Goal: Task Accomplishment & Management: Use online tool/utility

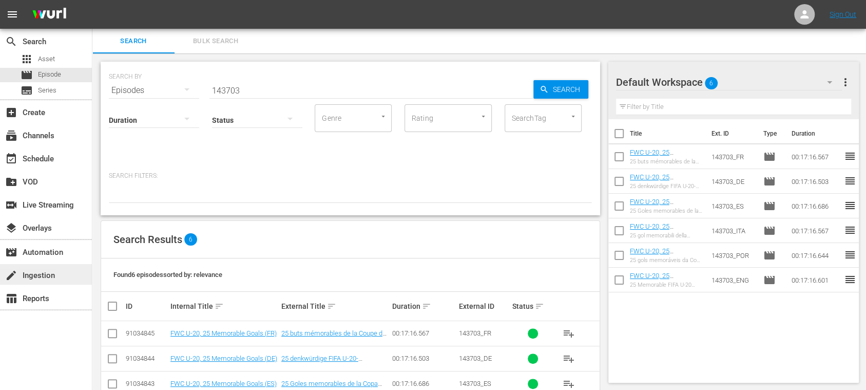
click at [39, 274] on div "create Ingestion" at bounding box center [29, 273] width 58 height 9
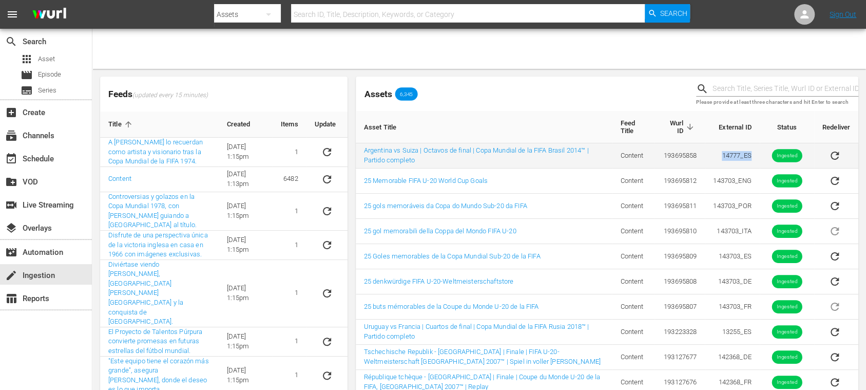
drag, startPoint x: 734, startPoint y: 157, endPoint x: 753, endPoint y: 158, distance: 18.5
click at [753, 158] on td "14777_ES" at bounding box center [732, 155] width 54 height 25
copy td "14777_ES"
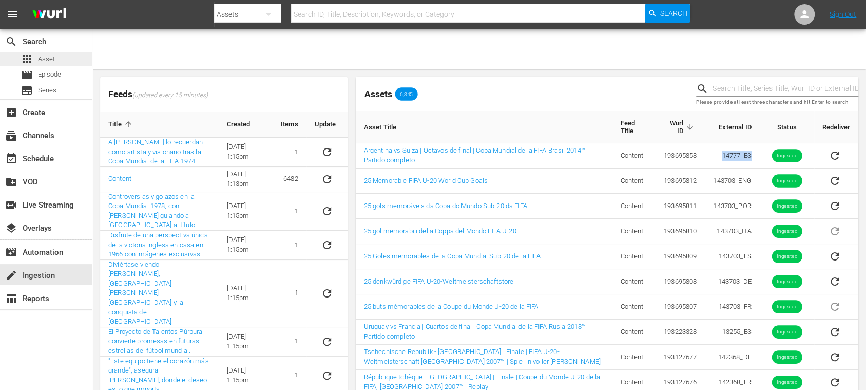
click at [49, 54] on span "Asset" at bounding box center [46, 59] width 17 height 10
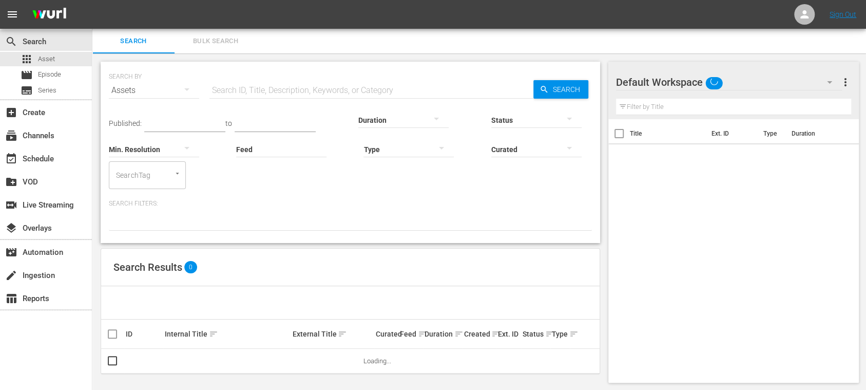
click at [240, 82] on input "text" at bounding box center [372, 90] width 324 height 25
paste input "14777_ES"
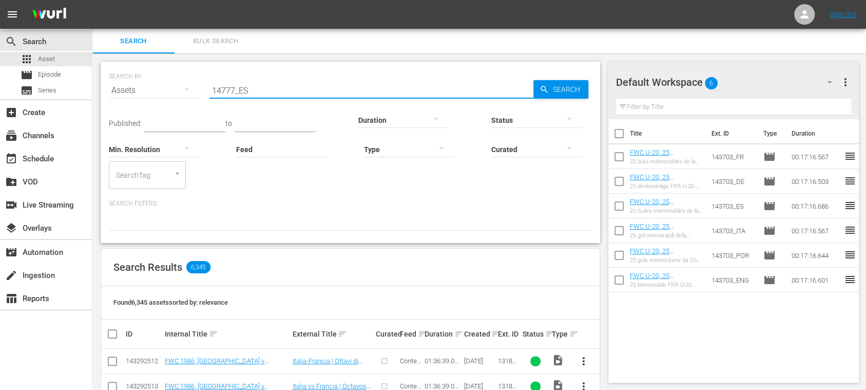
type input "14777_ES"
drag, startPoint x: 547, startPoint y: 86, endPoint x: 544, endPoint y: 92, distance: 6.7
click at [547, 86] on icon "button" at bounding box center [544, 89] width 9 height 9
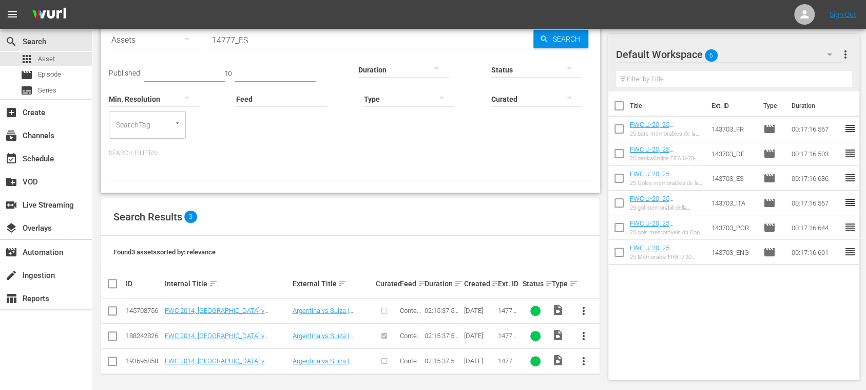
scroll to position [52, 0]
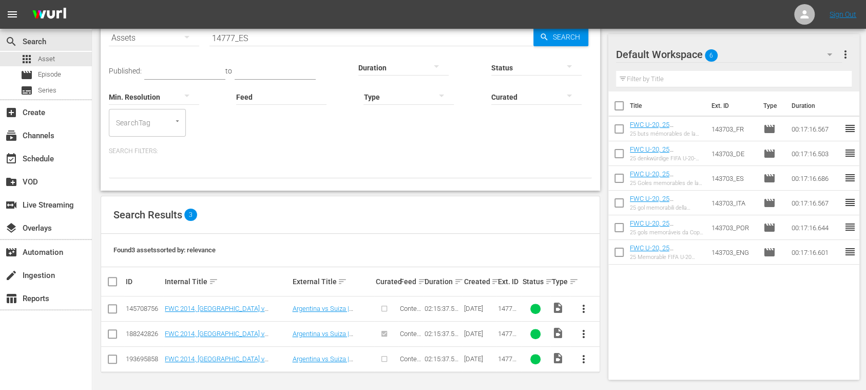
click at [113, 359] on input "checkbox" at bounding box center [112, 361] width 12 height 12
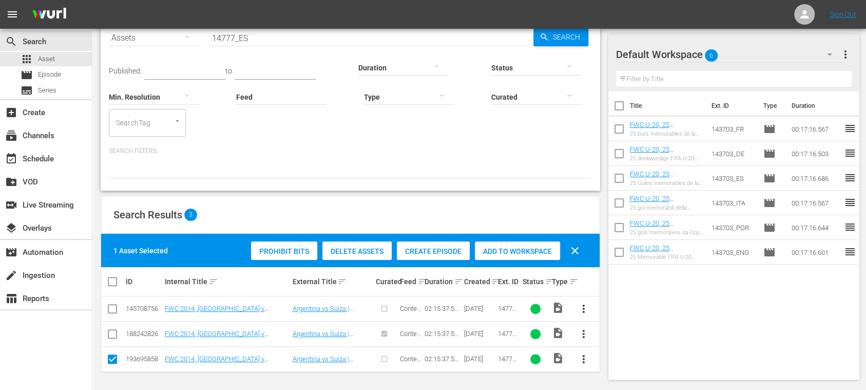
click at [423, 254] on span "Create Episode" at bounding box center [433, 251] width 73 height 8
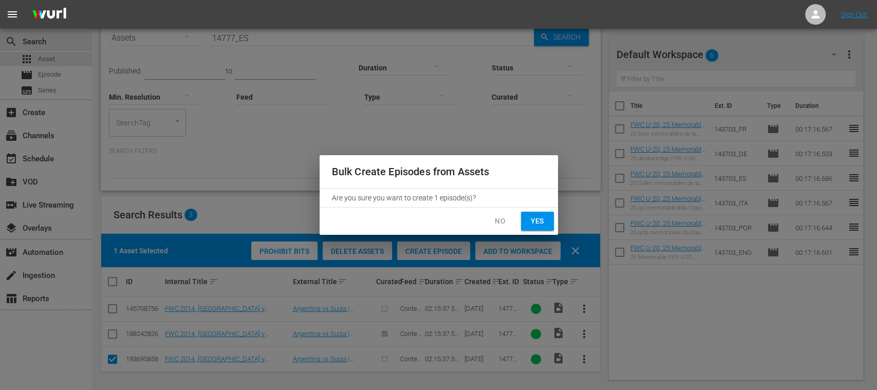
click at [547, 220] on button "Yes" at bounding box center [537, 221] width 33 height 19
checkbox input "false"
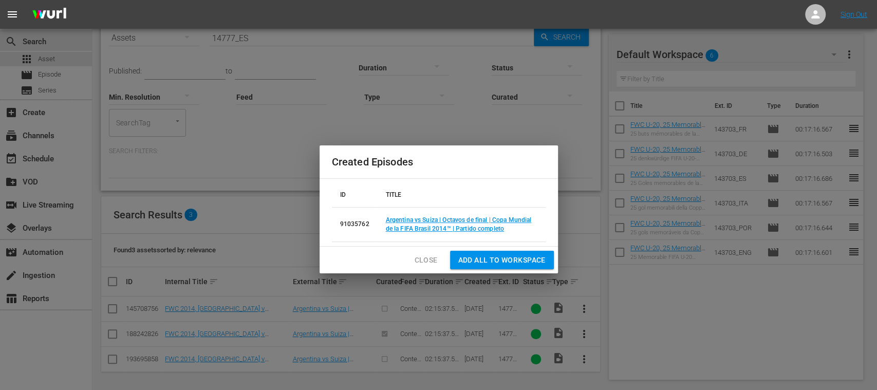
click at [488, 257] on span "Add all to Workspace" at bounding box center [501, 260] width 87 height 13
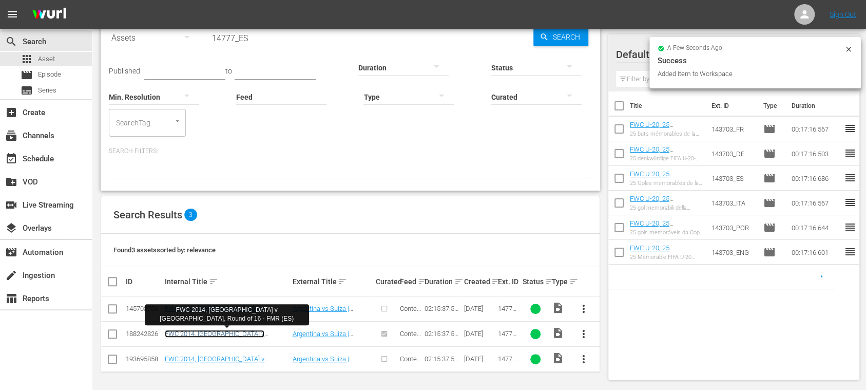
click at [257, 330] on link "FWC 2014, [GEOGRAPHIC_DATA] v [GEOGRAPHIC_DATA], Round of 16 - FMR (ES)" at bounding box center [224, 341] width 118 height 23
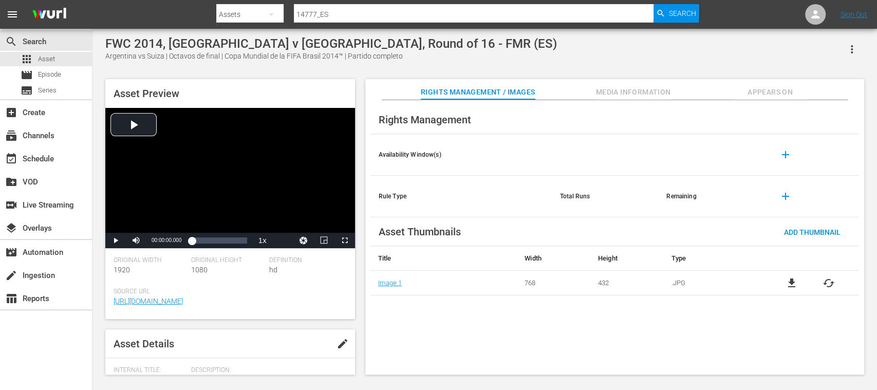
click at [793, 283] on span "file_download" at bounding box center [791, 283] width 12 height 12
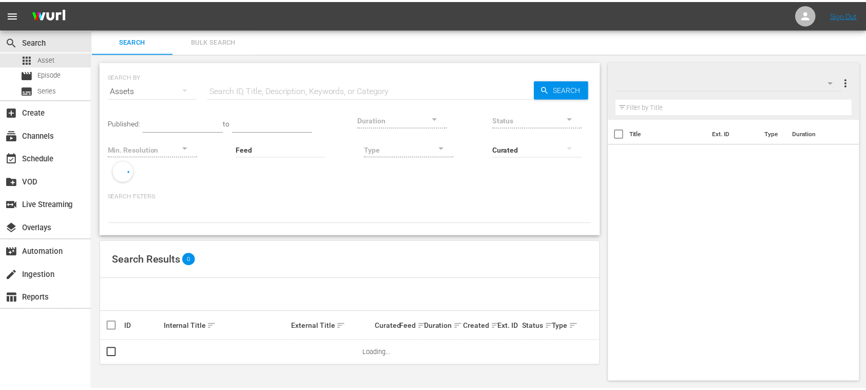
scroll to position [1, 0]
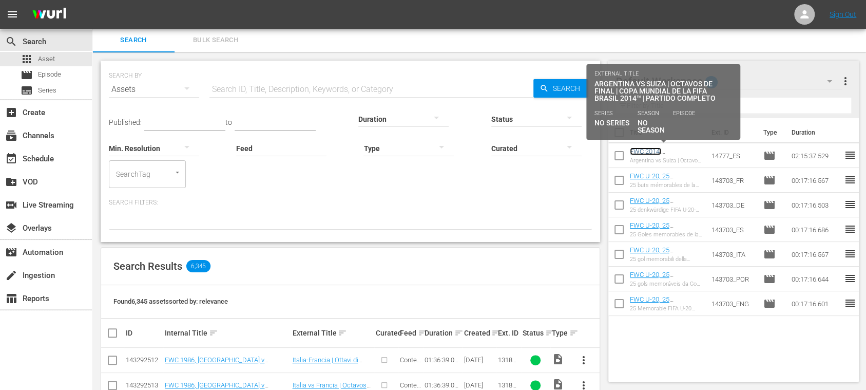
click at [670, 149] on link "FWC 2014, [GEOGRAPHIC_DATA] v [GEOGRAPHIC_DATA], Round of 16 - FMR (ES)" at bounding box center [663, 162] width 67 height 31
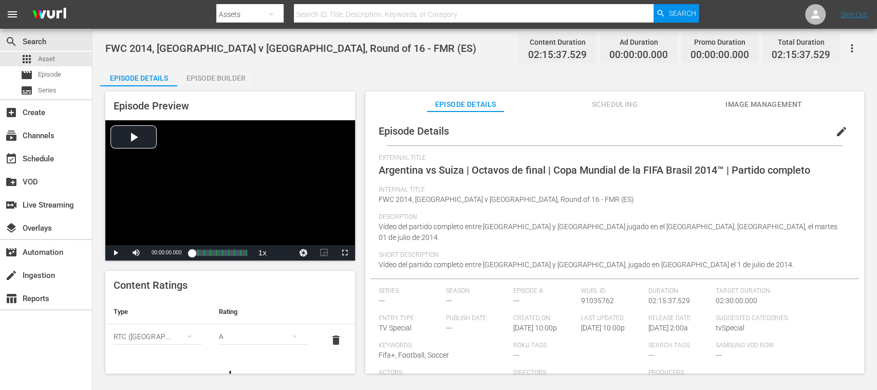
click at [749, 105] on span "Image Management" at bounding box center [763, 104] width 77 height 13
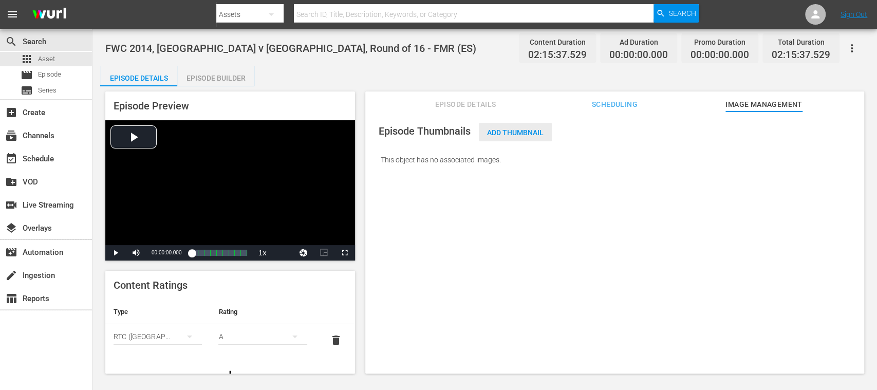
click at [525, 130] on span "Add Thumbnail" at bounding box center [515, 132] width 73 height 8
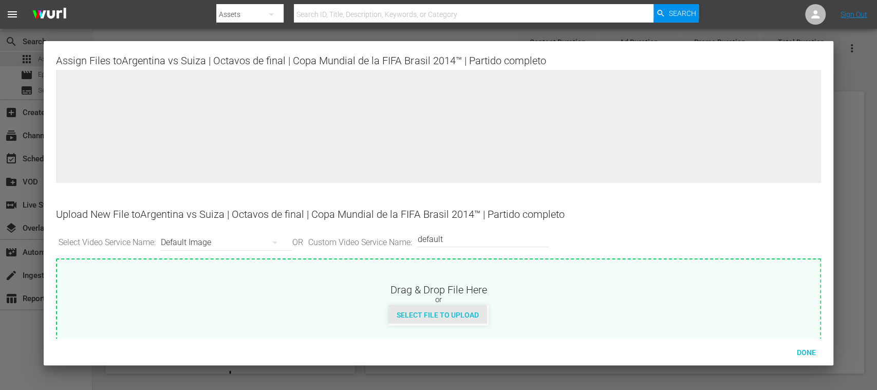
click at [466, 311] on span "Select File to Upload" at bounding box center [437, 315] width 99 height 8
type input "C:\fakepath\14777.jpg"
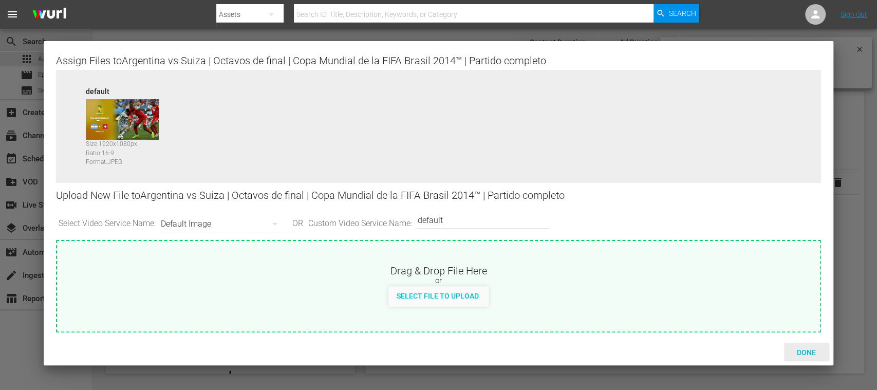
click at [806, 346] on div "Done" at bounding box center [806, 352] width 45 height 19
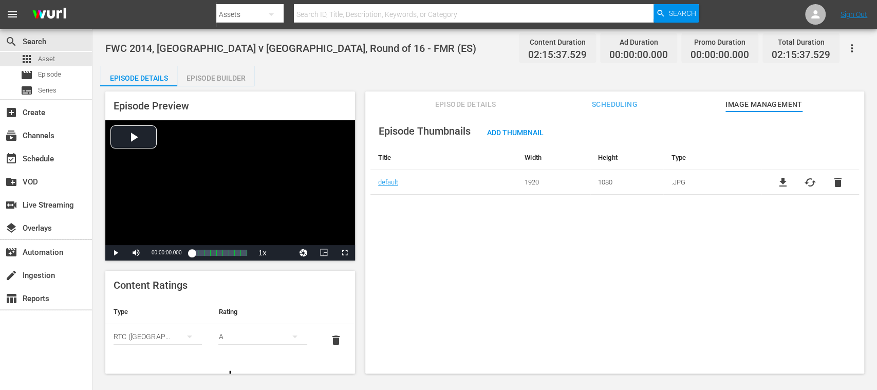
click at [198, 76] on div "Episode Builder" at bounding box center [215, 78] width 77 height 25
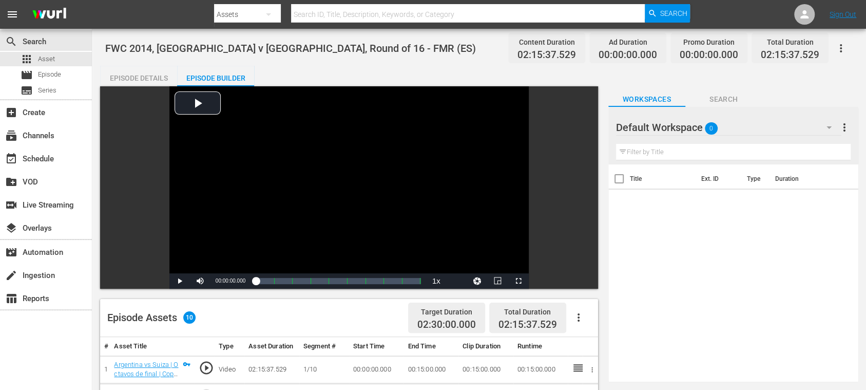
scroll to position [182, 0]
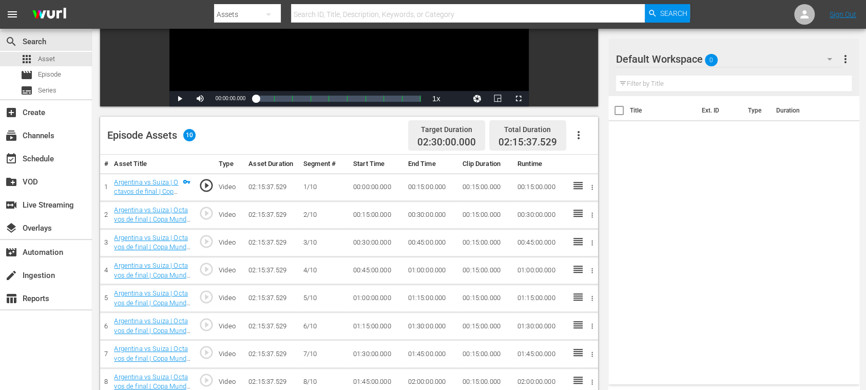
click at [581, 131] on icon "button" at bounding box center [579, 135] width 12 height 12
click at [583, 133] on div "Fill with Ads" at bounding box center [609, 139] width 70 height 25
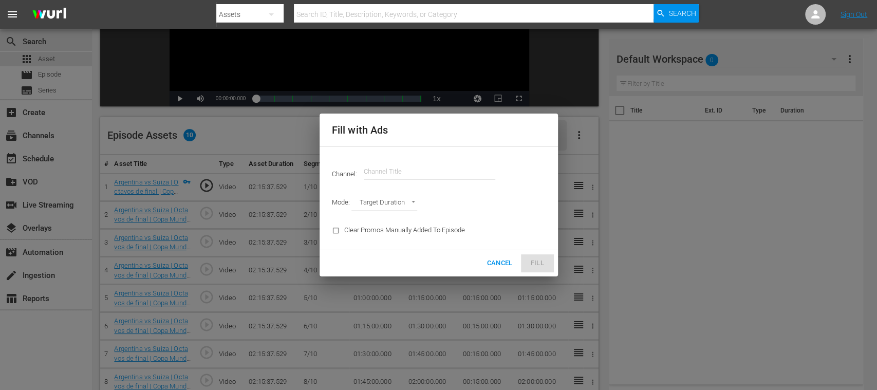
click at [429, 174] on input "text" at bounding box center [429, 171] width 131 height 25
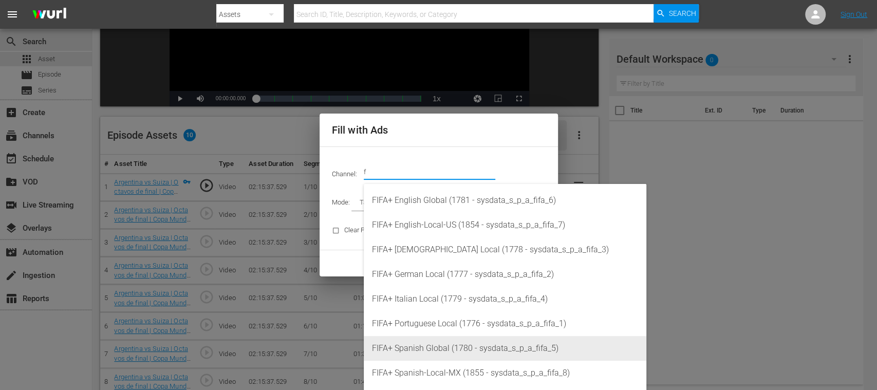
click at [454, 341] on div "FIFA+ Spanish Global (1780 - sysdata_s_p_a_fifa_5)" at bounding box center [505, 348] width 266 height 25
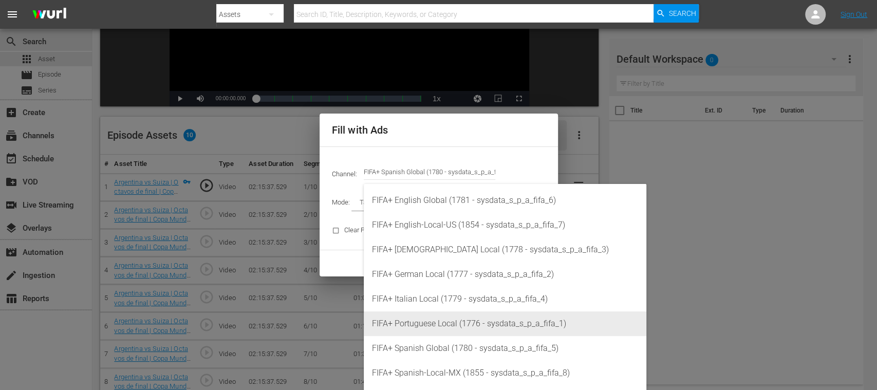
type input "FIFA+ Spanish Global (1780)"
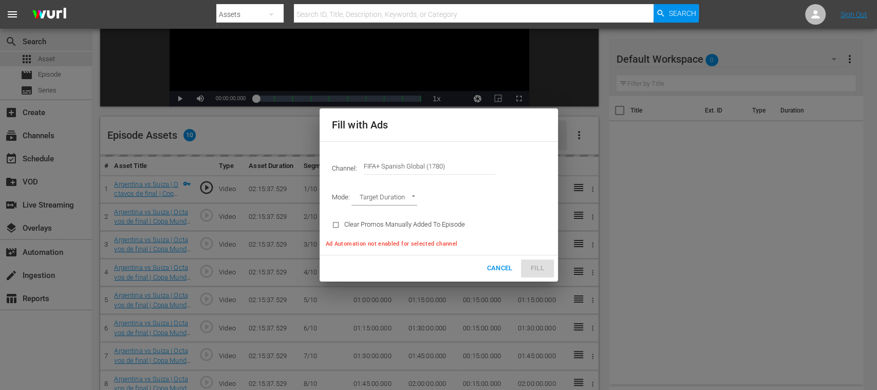
type input "AD_BREAK_DURATION"
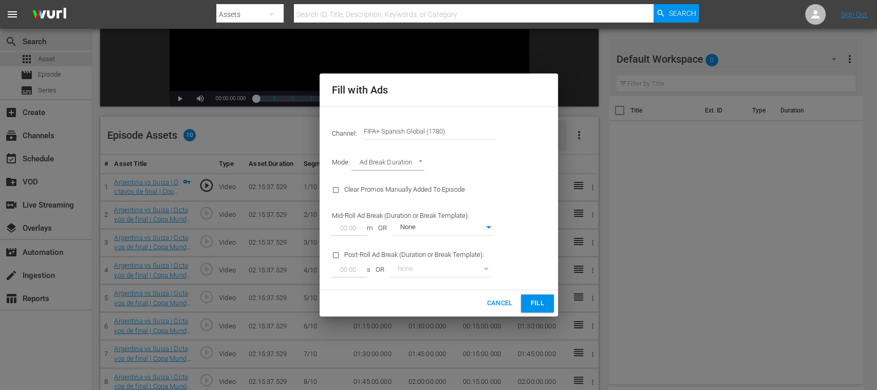
click at [538, 298] on span "Fill" at bounding box center [537, 303] width 16 height 12
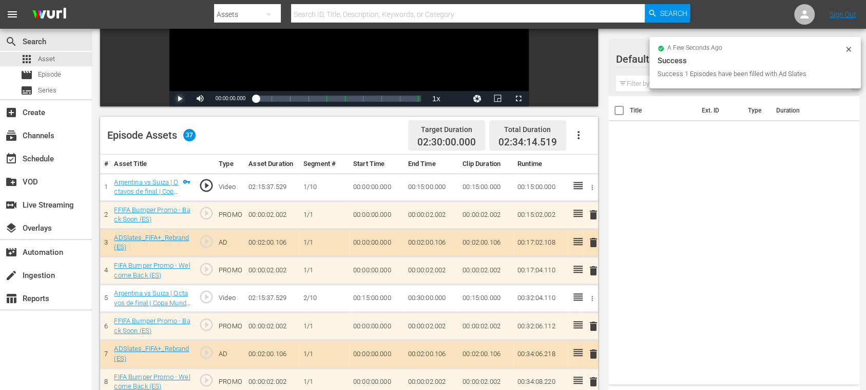
click at [180, 99] on span "Video Player" at bounding box center [180, 99] width 0 height 0
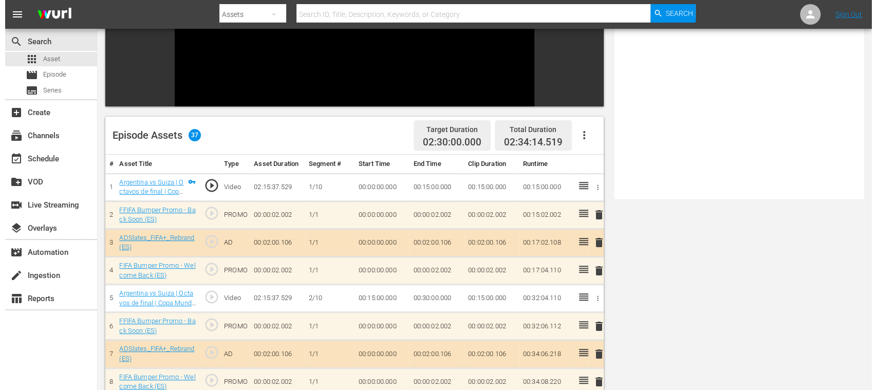
scroll to position [0, 0]
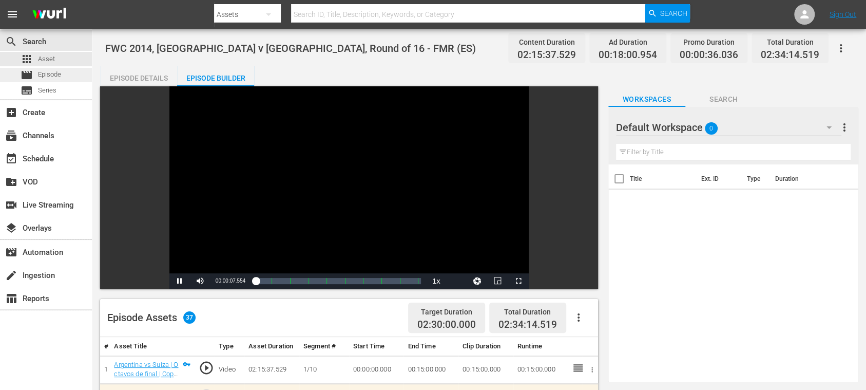
click at [56, 70] on span "Episode" at bounding box center [49, 74] width 23 height 10
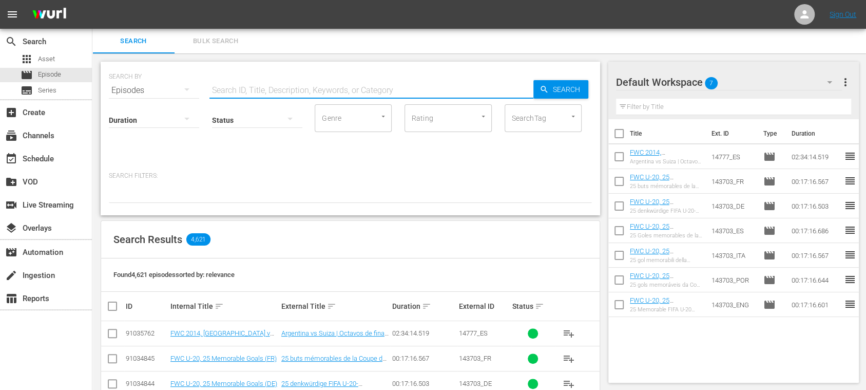
click at [316, 93] on input "text" at bounding box center [372, 90] width 324 height 25
paste input "14777_ES"
type input "14777_ES"
click at [567, 93] on span "Search" at bounding box center [569, 89] width 40 height 18
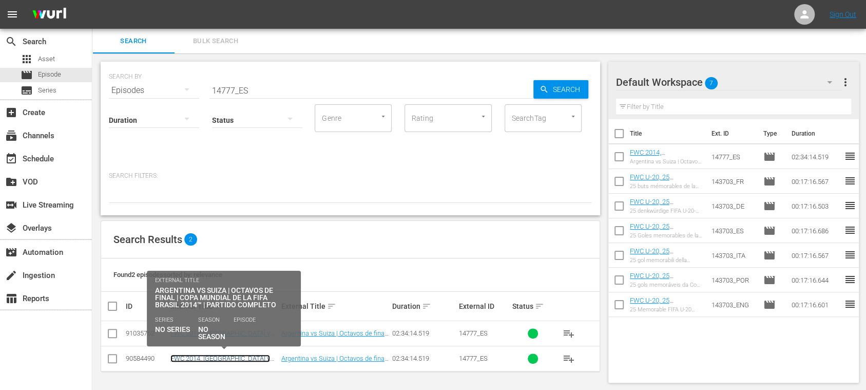
click at [230, 356] on link "FWC 2014, [GEOGRAPHIC_DATA] v [GEOGRAPHIC_DATA], Round of 16 - FMR (ES)" at bounding box center [221, 365] width 103 height 23
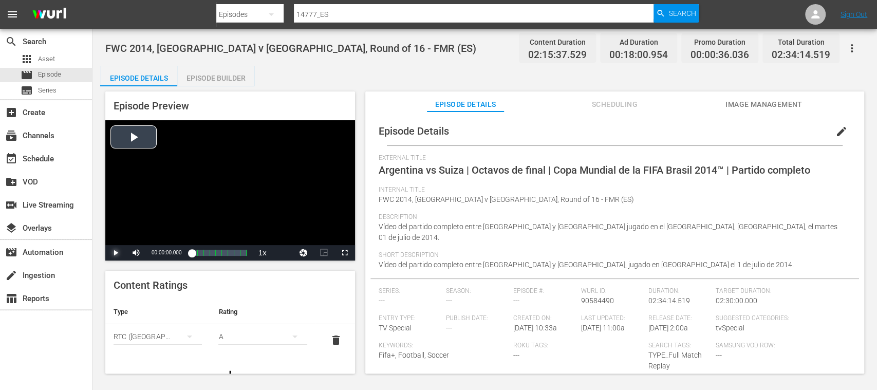
click at [116, 253] on span "Video Player" at bounding box center [116, 253] width 0 height 0
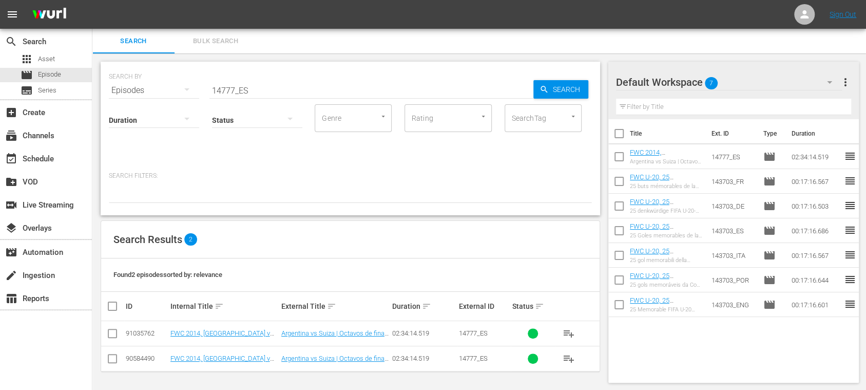
click at [112, 356] on input "checkbox" at bounding box center [112, 360] width 12 height 12
checkbox input "true"
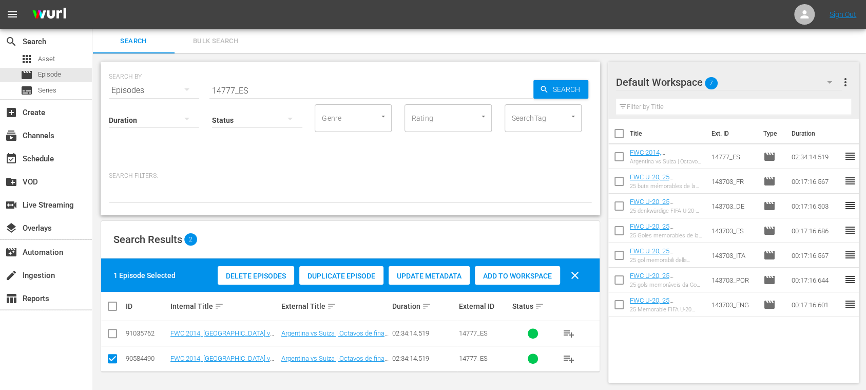
click at [271, 273] on span "Delete Episodes" at bounding box center [256, 276] width 77 height 8
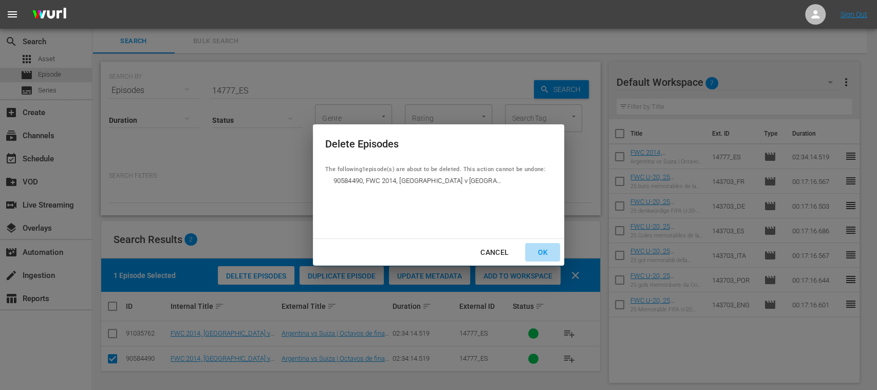
click at [549, 254] on div "OK" at bounding box center [542, 252] width 27 height 13
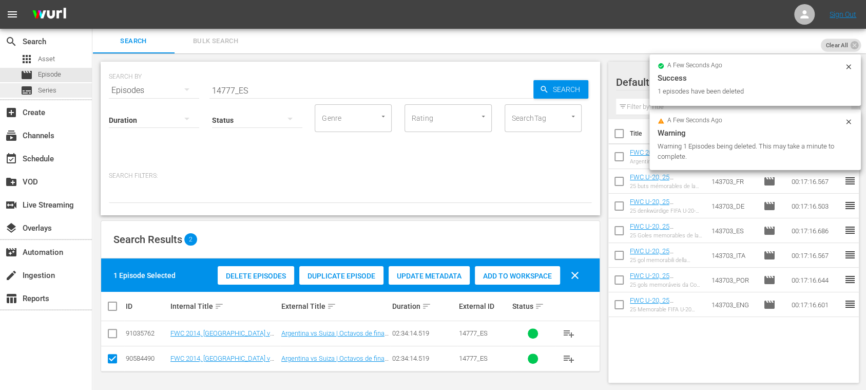
click at [54, 89] on span "Series" at bounding box center [47, 90] width 18 height 10
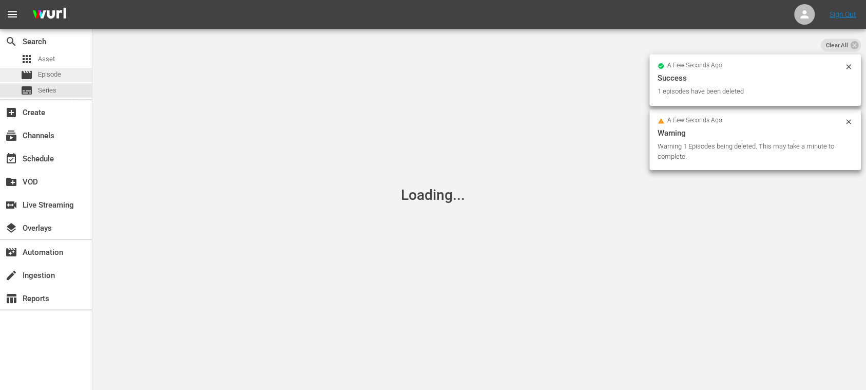
click at [55, 74] on span "Episode" at bounding box center [49, 74] width 23 height 10
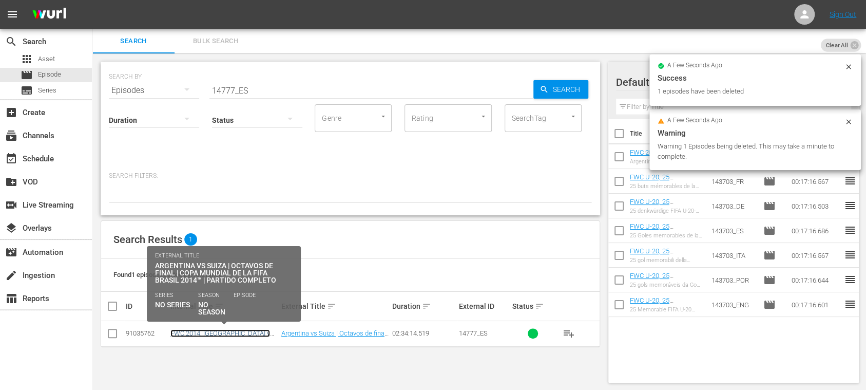
click at [235, 331] on link "FWC 2014, [GEOGRAPHIC_DATA] v [GEOGRAPHIC_DATA], Round of 16 - FMR (ES)" at bounding box center [221, 340] width 103 height 23
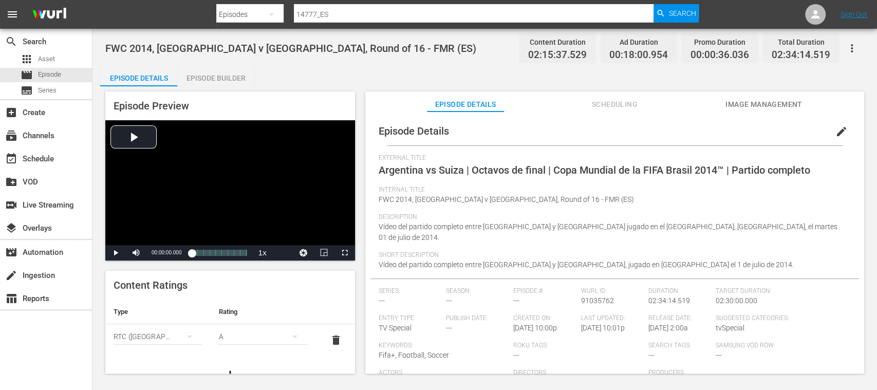
click at [835, 130] on span "edit" at bounding box center [841, 131] width 12 height 12
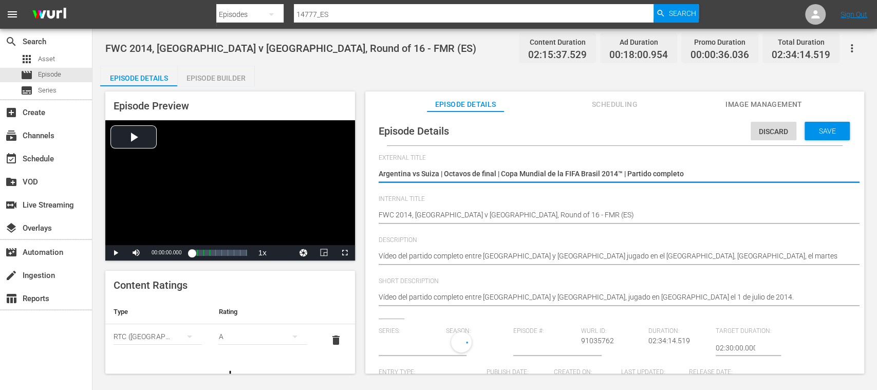
type input "No Series"
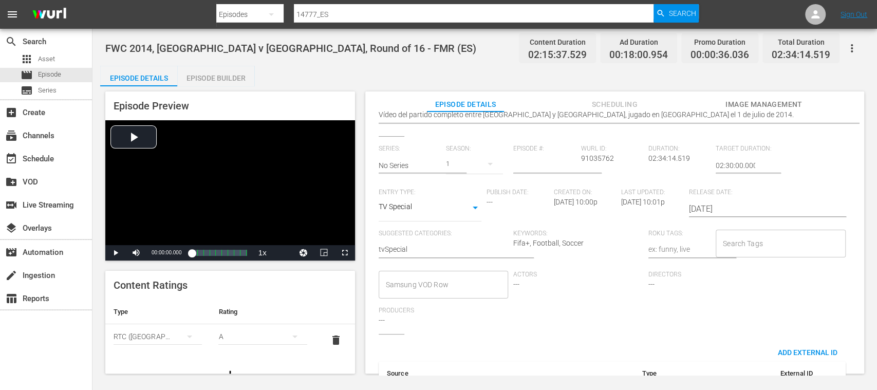
click at [729, 244] on input "Search Tags" at bounding box center [772, 243] width 105 height 18
type input "full"
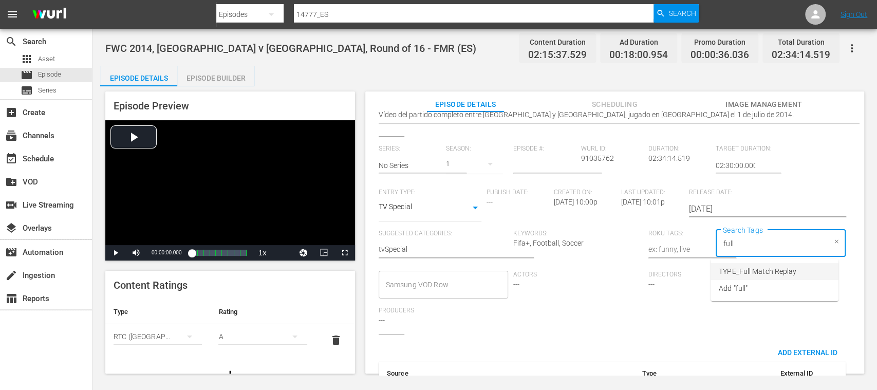
click at [741, 267] on span "TYPE_Full Match Replay" at bounding box center [757, 271] width 78 height 11
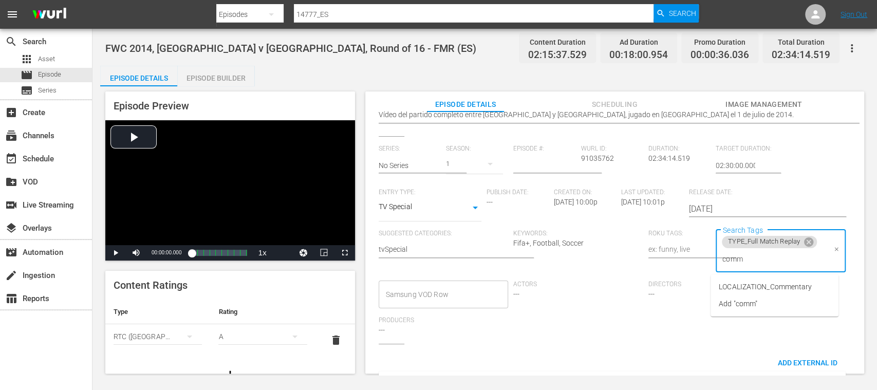
type input "comme"
click at [782, 281] on span "LOCALIZATION_Commentary" at bounding box center [764, 286] width 93 height 11
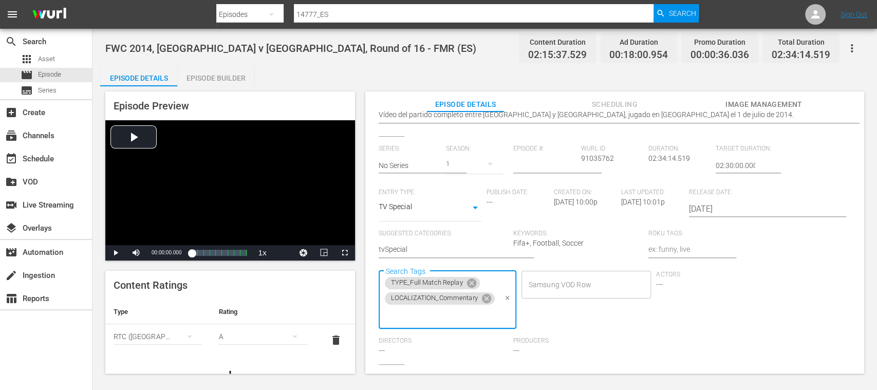
scroll to position [0, 0]
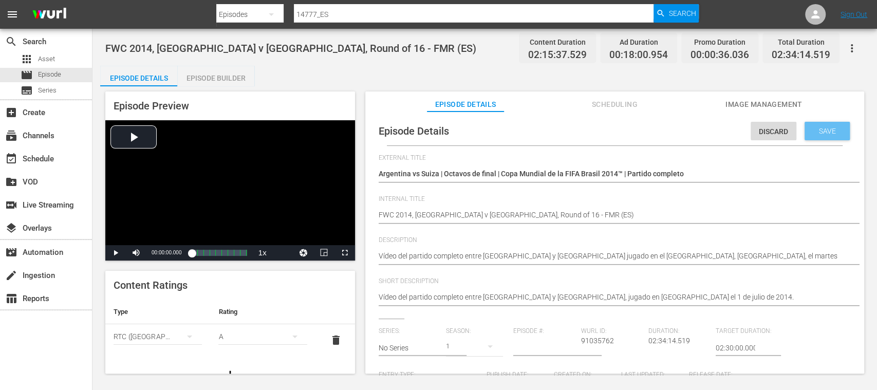
click at [841, 126] on div "Save" at bounding box center [826, 131] width 45 height 18
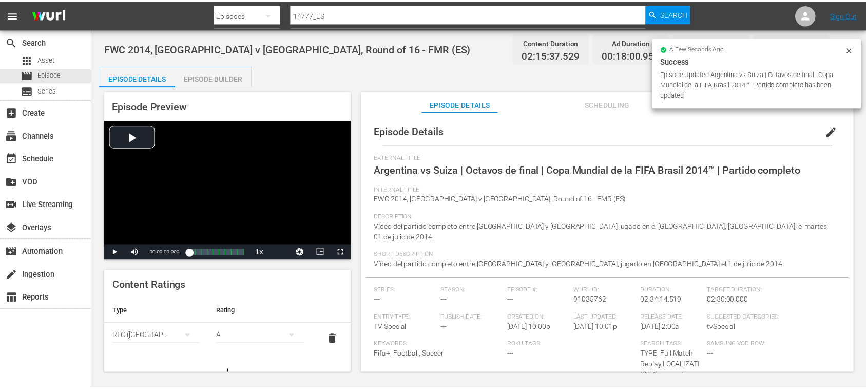
scroll to position [182, 0]
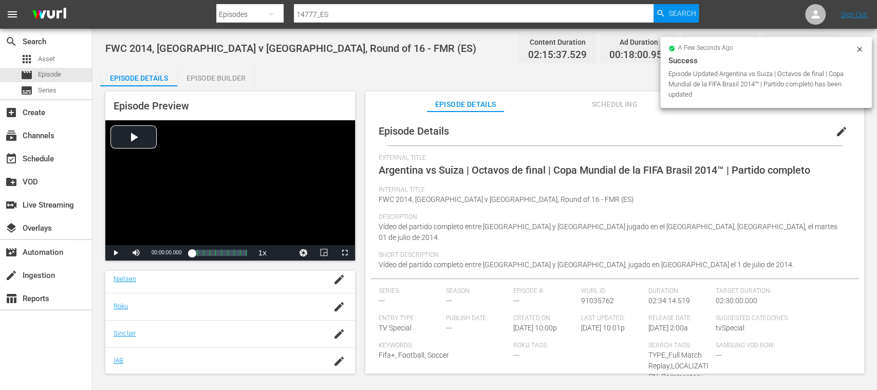
click at [231, 77] on div "Episode Builder" at bounding box center [215, 78] width 77 height 25
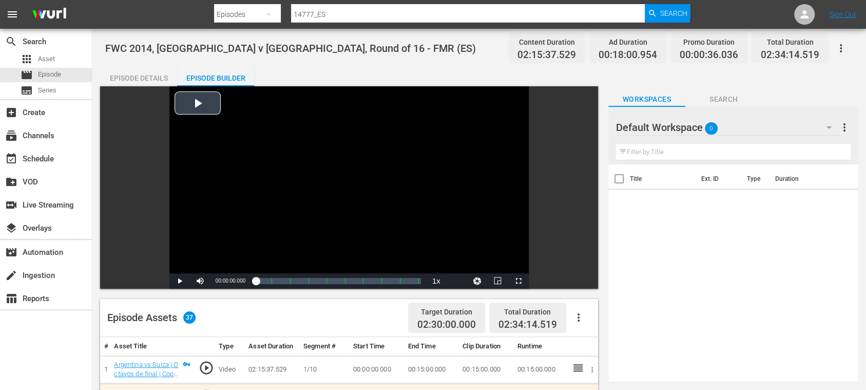
scroll to position [182, 0]
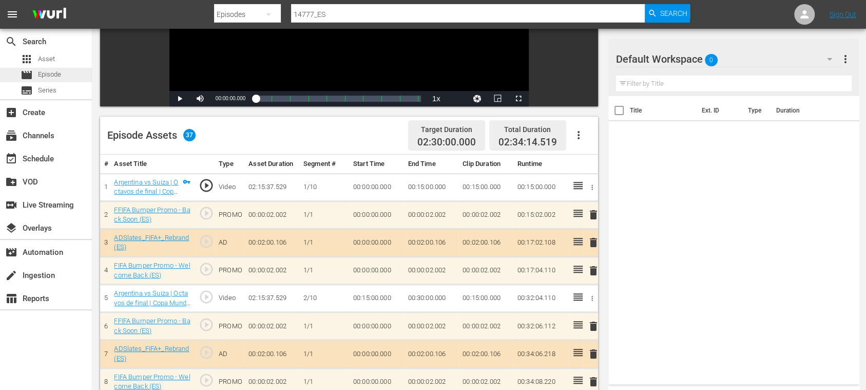
click at [54, 76] on span "Episode" at bounding box center [49, 74] width 23 height 10
